Goal: Find specific page/section: Find specific page/section

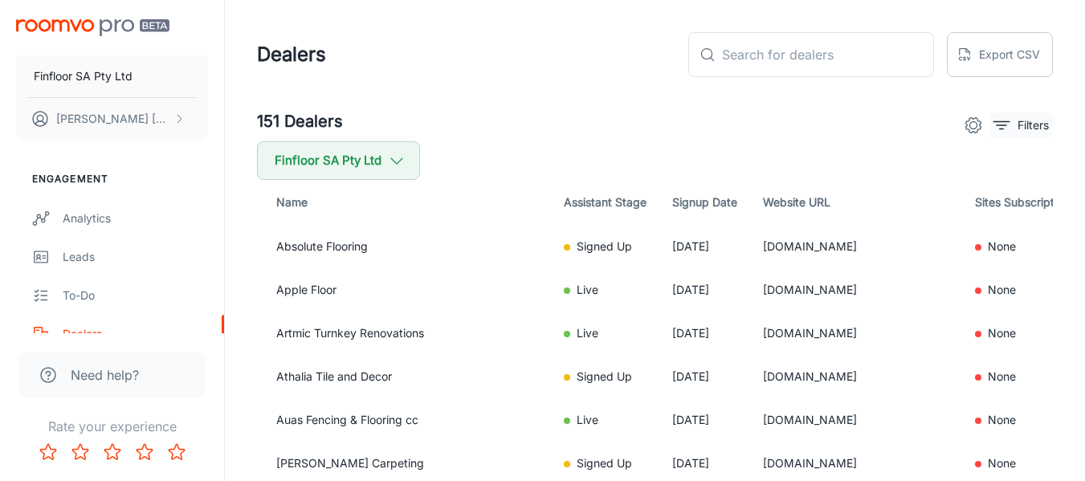
click at [1044, 124] on p "Filters" at bounding box center [1032, 125] width 31 height 18
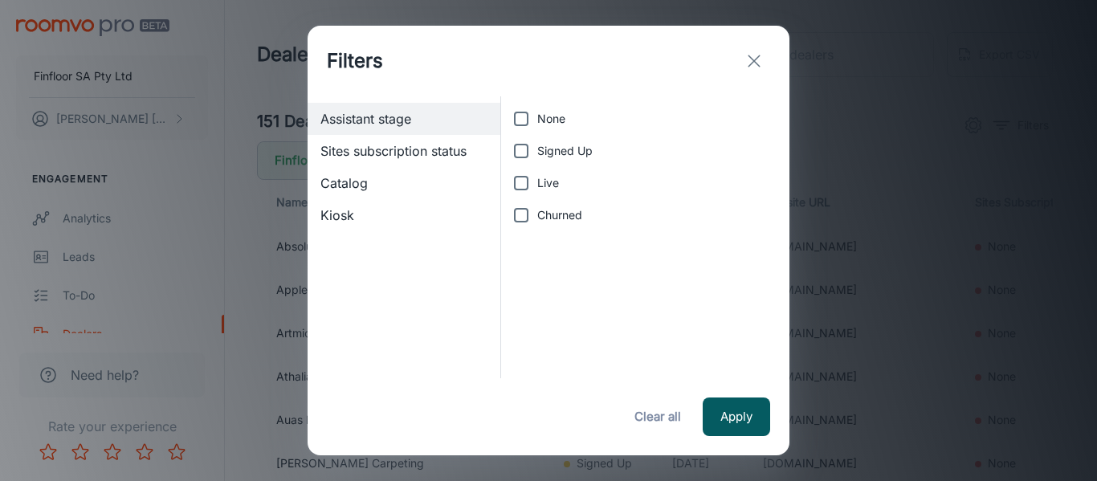
click at [565, 177] on label "Live" at bounding box center [640, 183] width 271 height 32
click at [537, 177] on input "Live" at bounding box center [521, 183] width 32 height 32
checkbox input "true"
click at [732, 416] on button "Apply" at bounding box center [735, 416] width 67 height 39
